Goal: Navigation & Orientation: Go to known website

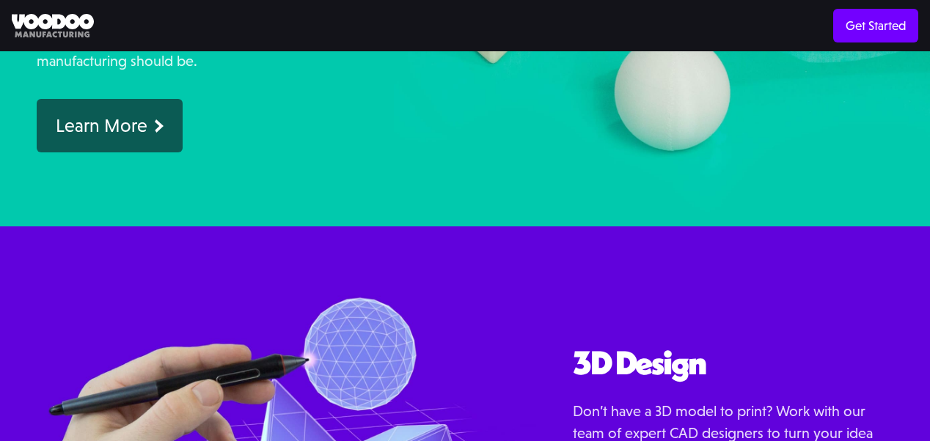
scroll to position [1225, 0]
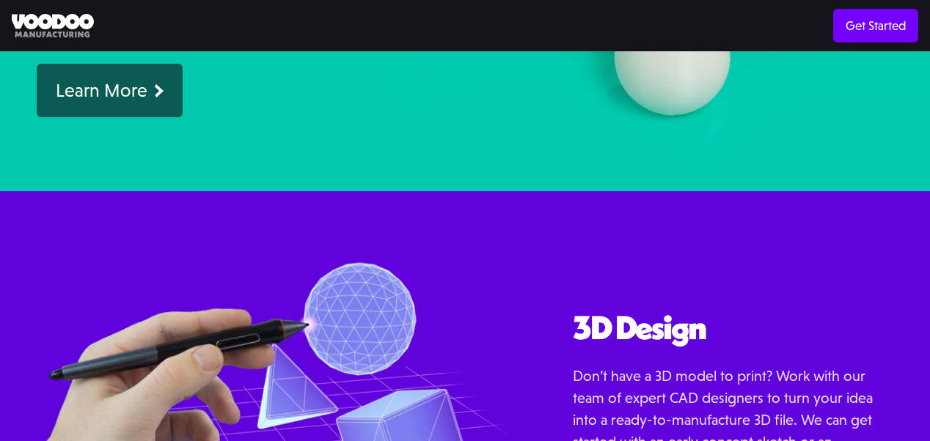
scroll to position [1005, 0]
